Goal: Navigation & Orientation: Find specific page/section

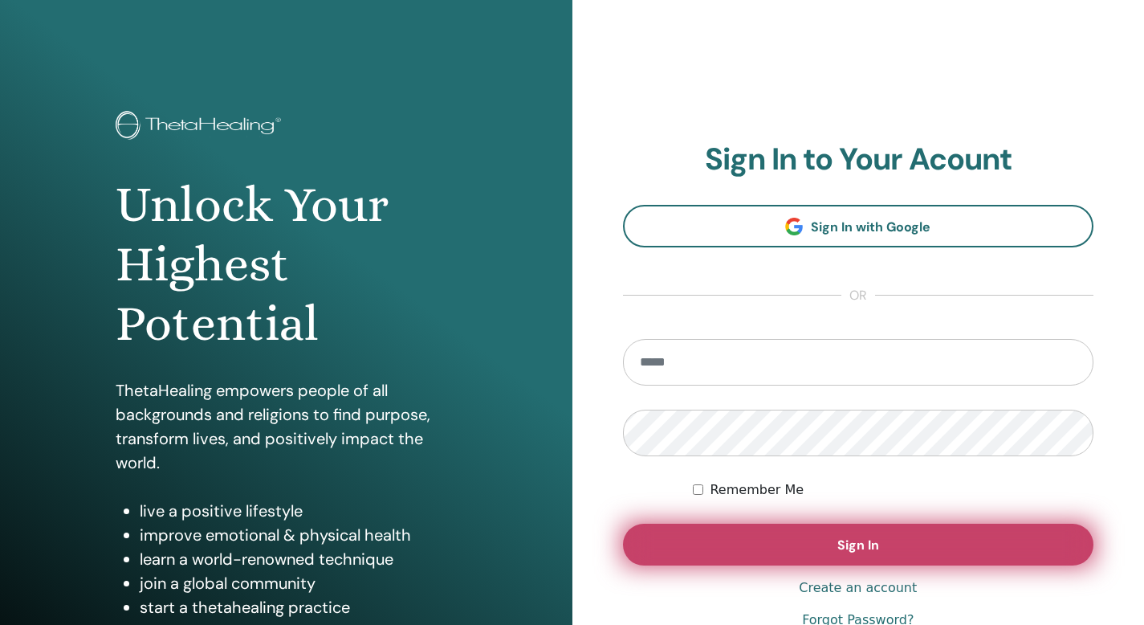
type input "**********"
click at [832, 536] on button "Sign In" at bounding box center [858, 544] width 471 height 42
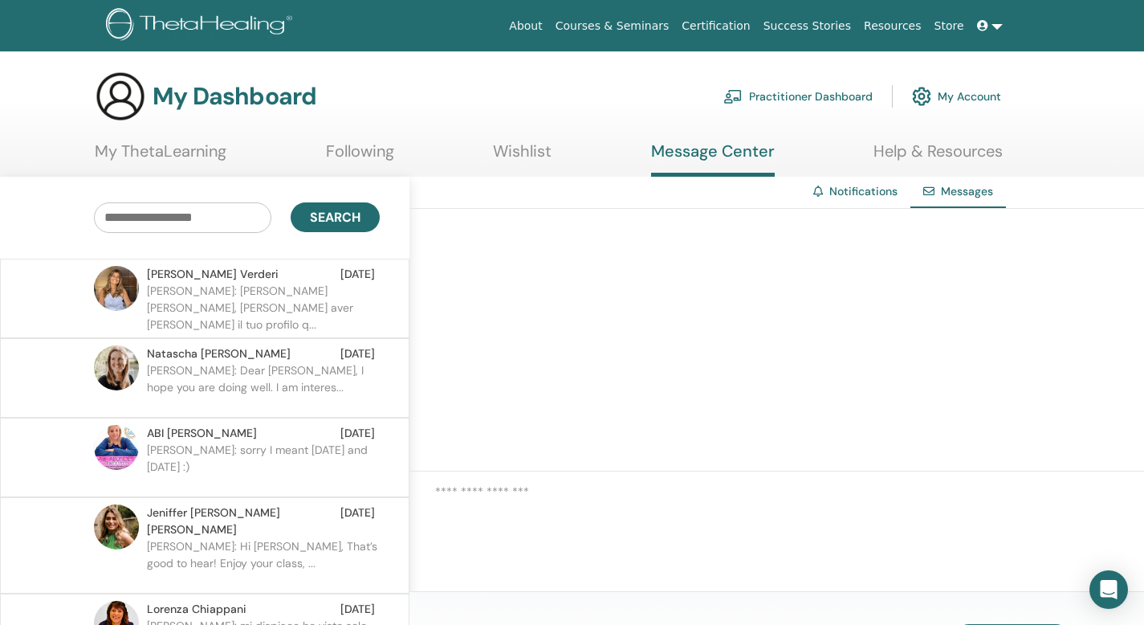
click at [637, 27] on link "Courses & Seminars" at bounding box center [612, 26] width 127 height 30
